Goal: Task Accomplishment & Management: Manage account settings

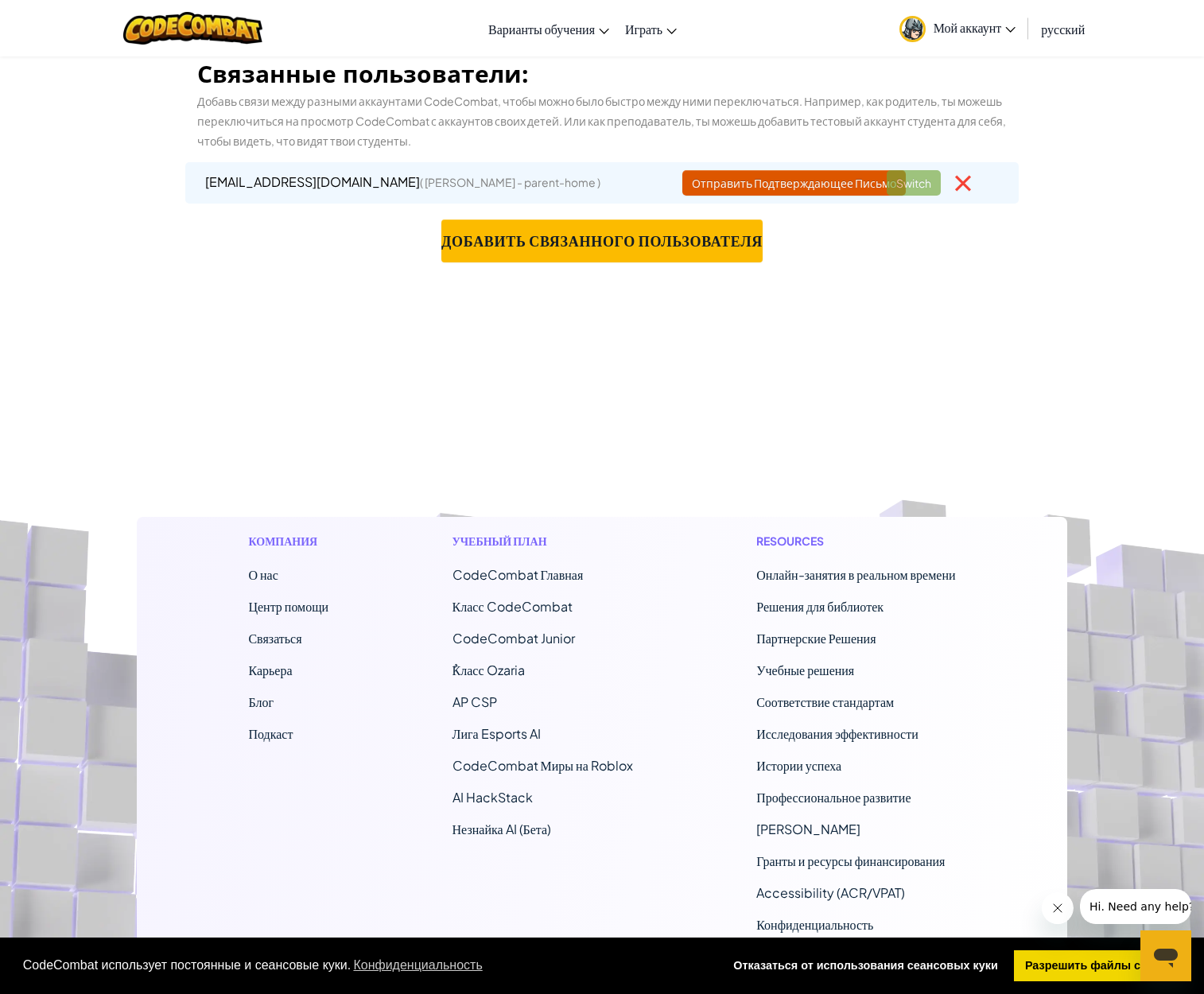
click at [984, 31] on span "Мой аккаунт" at bounding box center [974, 27] width 82 height 17
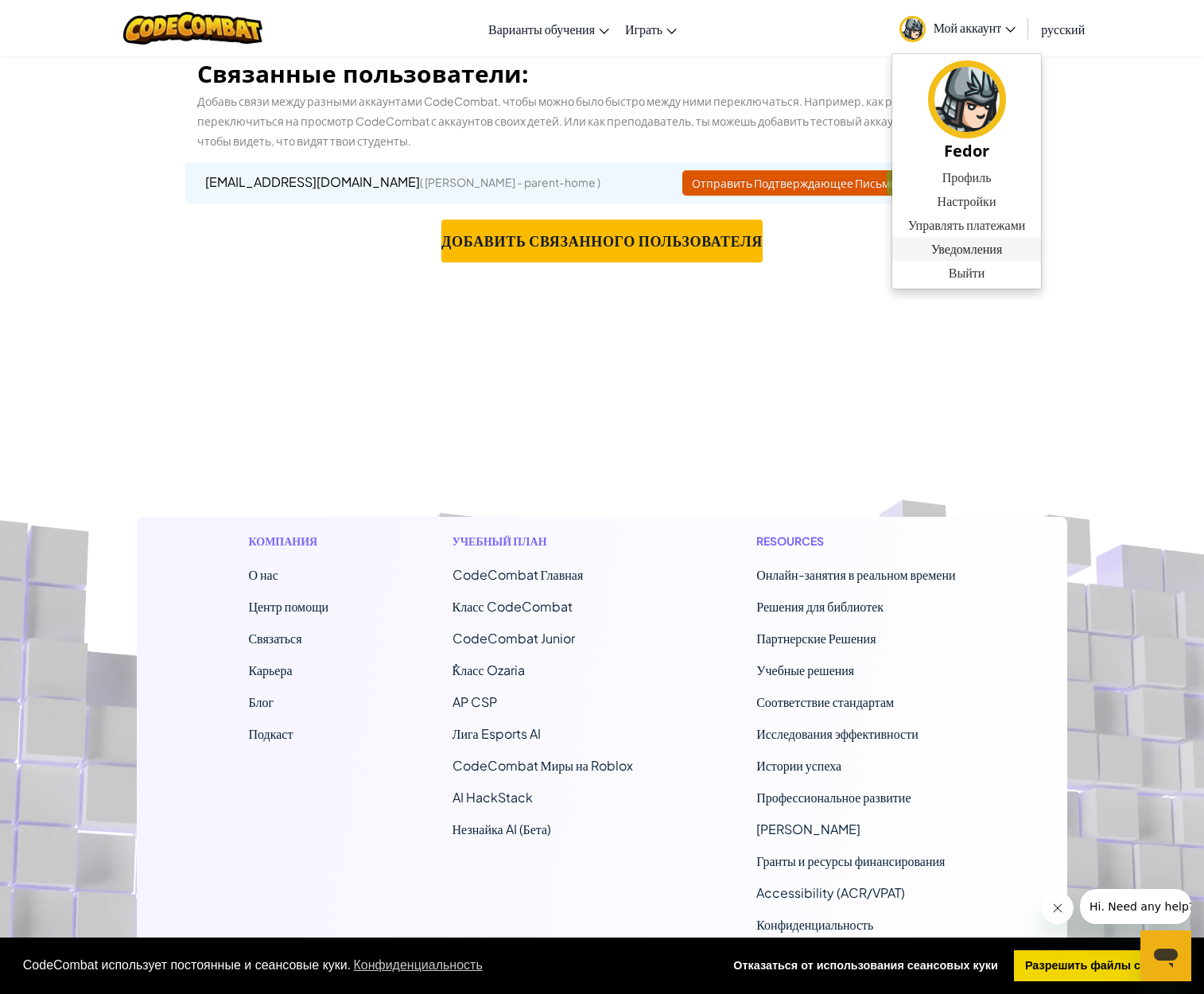
click at [1000, 255] on span "Уведомления" at bounding box center [966, 249] width 71 height 19
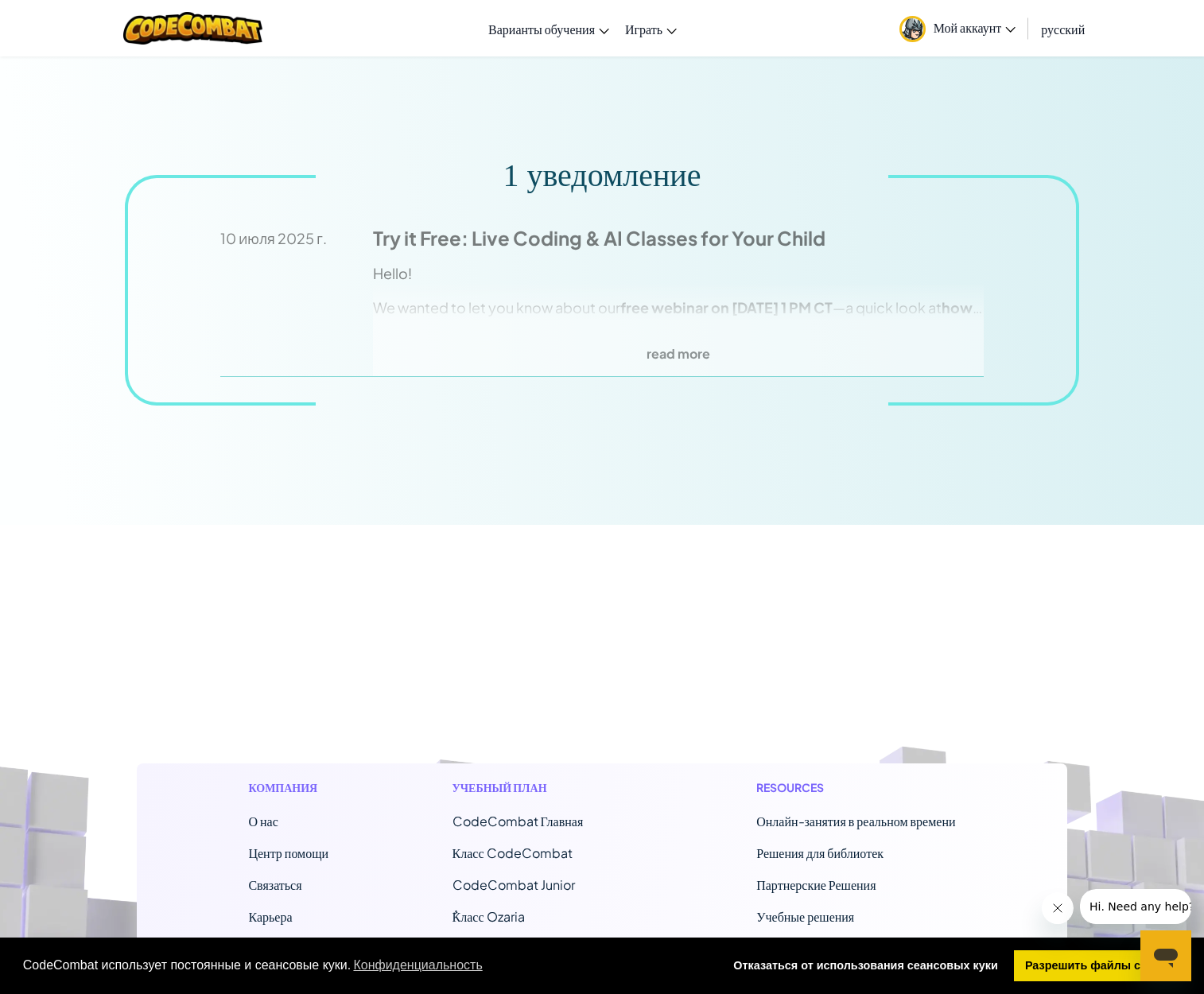
click at [998, 28] on span "Мой аккаунт" at bounding box center [974, 27] width 82 height 17
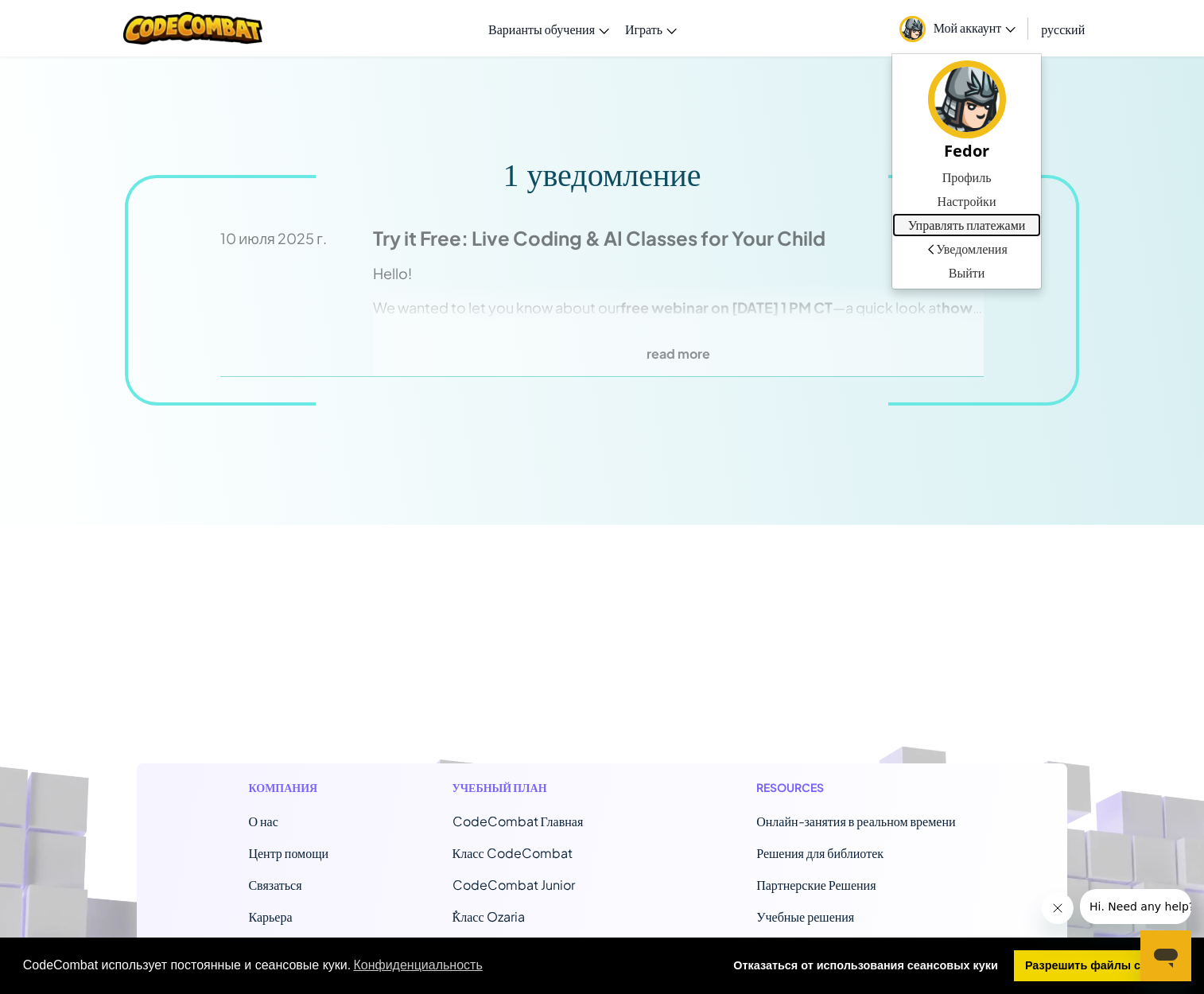
click at [1013, 230] on link "Управлять платежами" at bounding box center [967, 225] width 150 height 24
